Goal: Transaction & Acquisition: Obtain resource

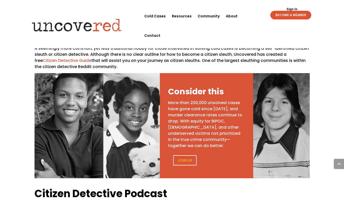
scroll to position [230, 0]
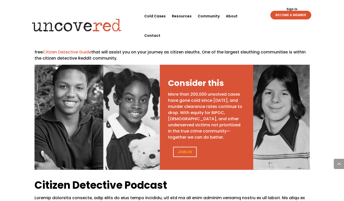
click at [91, 49] on link "Citizen Detective Guide" at bounding box center [67, 52] width 49 height 6
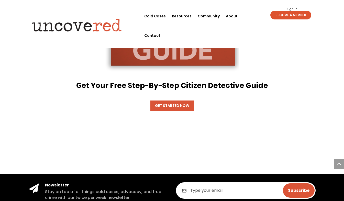
scroll to position [792, 0]
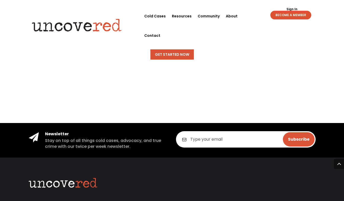
click at [179, 54] on link "Get Started Now" at bounding box center [171, 54] width 43 height 10
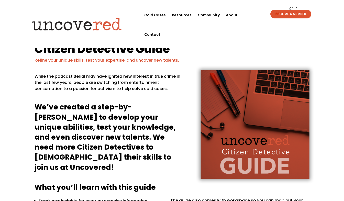
click at [230, 102] on img at bounding box center [254, 124] width 136 height 134
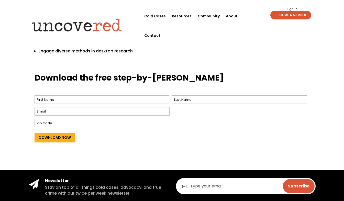
scroll to position [128, 0]
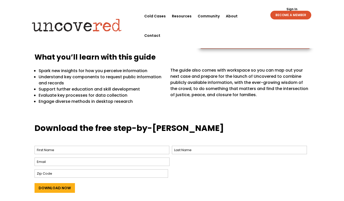
scroll to position [204, 0]
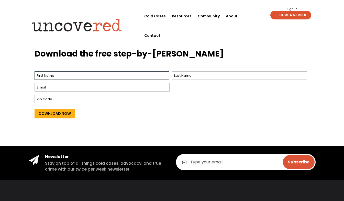
click at [98, 78] on input "First" at bounding box center [101, 75] width 135 height 8
type input "Hannah"
type input "Hoots"
type input "hootiebug43@gmail.com"
type input "80503"
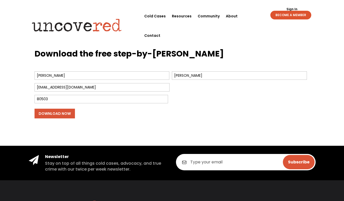
click at [59, 115] on input "Download Now" at bounding box center [54, 114] width 40 height 10
